Goal: Transaction & Acquisition: Register for event/course

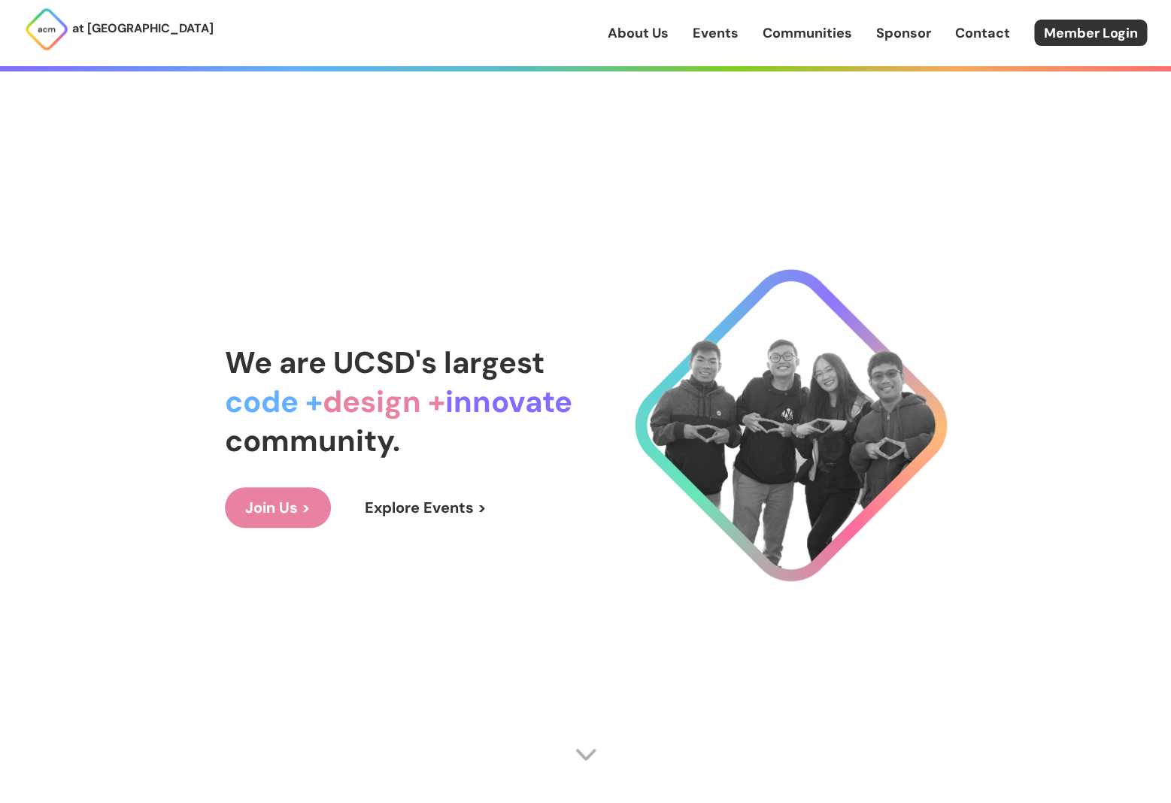
click at [434, 511] on link "Explore Events >" at bounding box center [425, 507] width 162 height 41
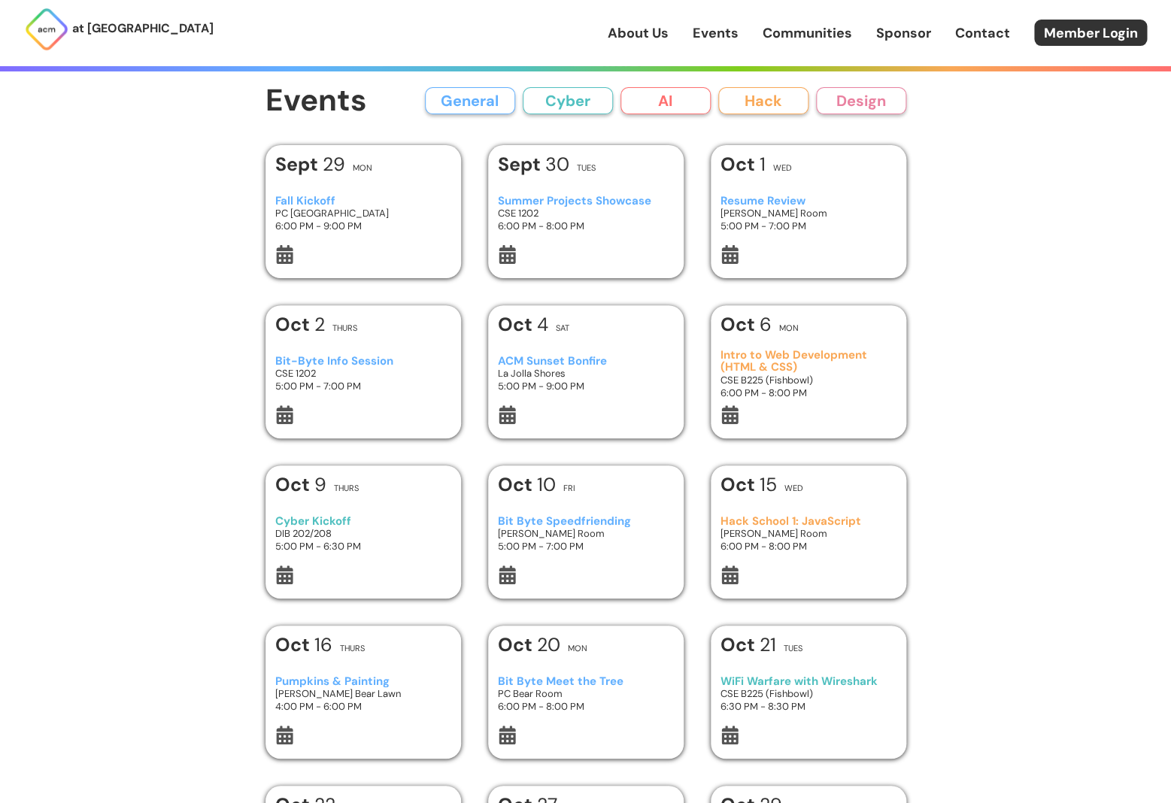
click at [322, 190] on div "Fall Kickoff PC West Ballroom 6:00 PM - 9:00 PM" at bounding box center [362, 213] width 175 height 63
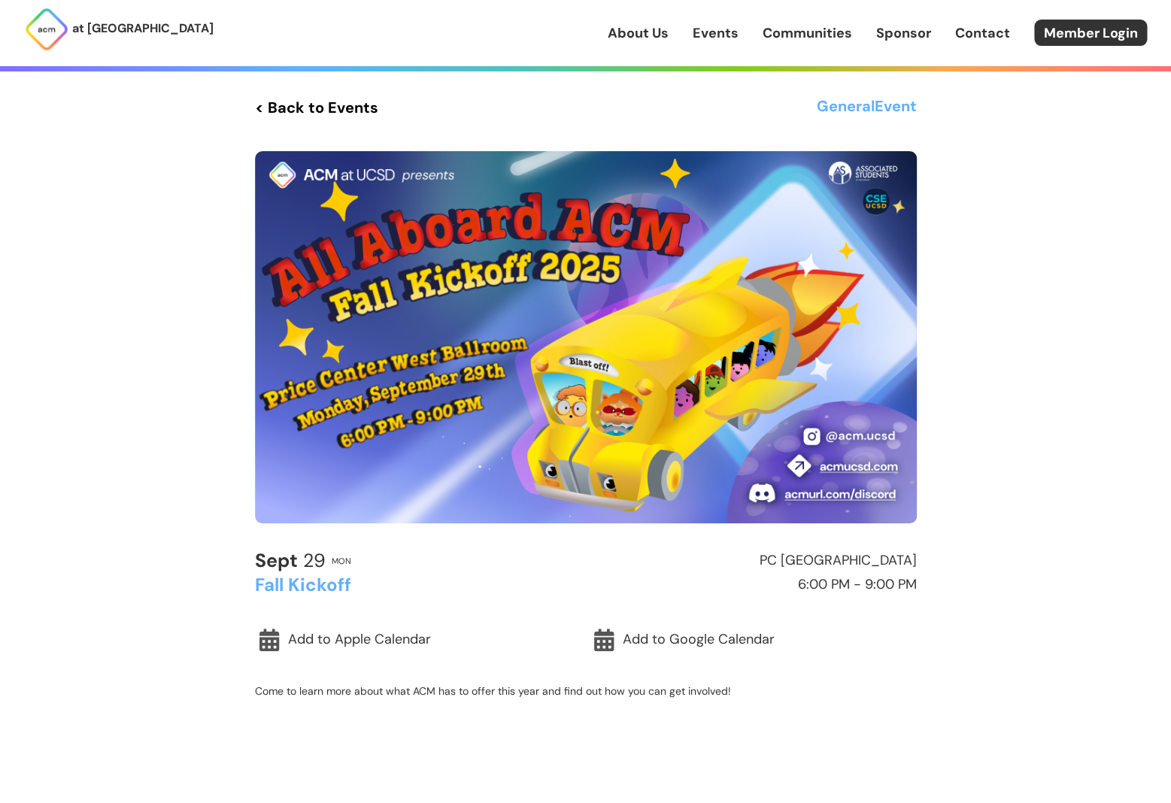
click at [860, 448] on img at bounding box center [586, 337] width 662 height 372
drag, startPoint x: 641, startPoint y: 629, endPoint x: 634, endPoint y: 630, distance: 7.6
click at [634, 630] on link "Add to Google Calendar" at bounding box center [753, 640] width 327 height 35
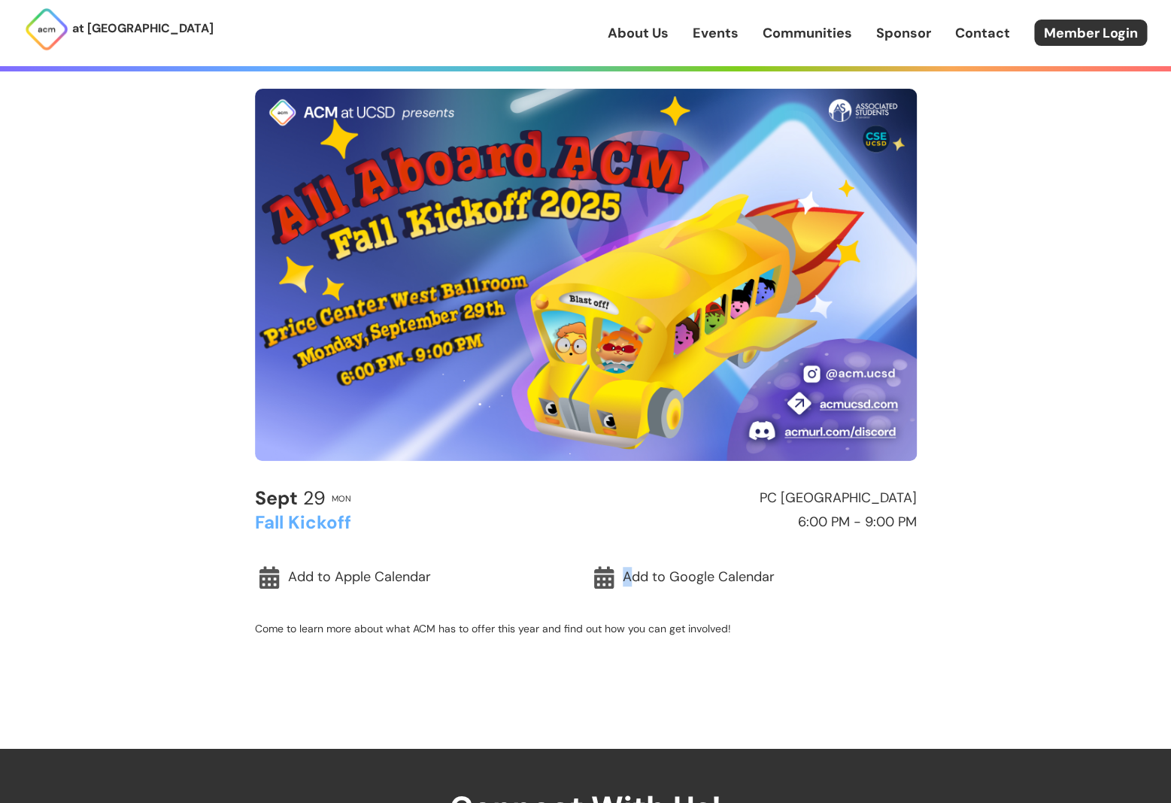
scroll to position [123, 0]
